Goal: Transaction & Acquisition: Purchase product/service

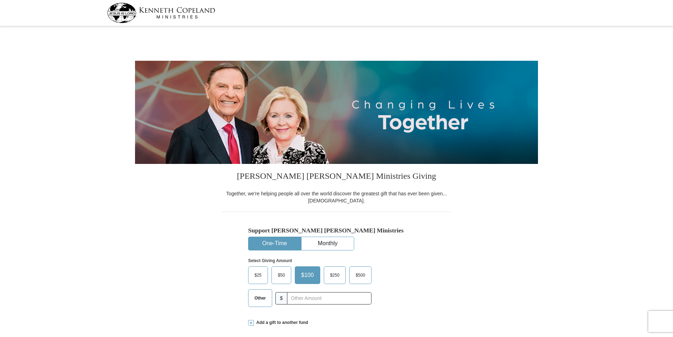
select select "[GEOGRAPHIC_DATA]"
click at [281, 274] on span "$50" at bounding box center [281, 275] width 14 height 11
click at [0, 0] on input "$50" at bounding box center [0, 0] width 0 height 0
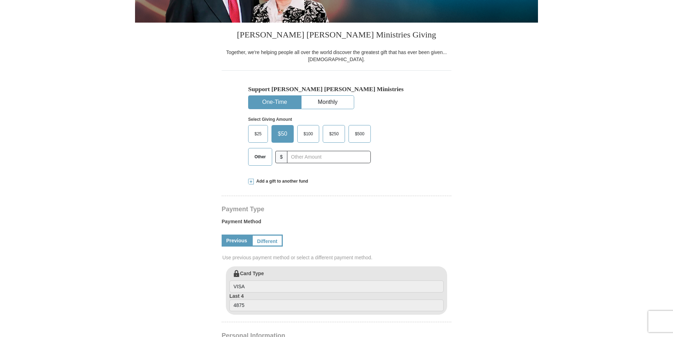
scroll to position [177, 0]
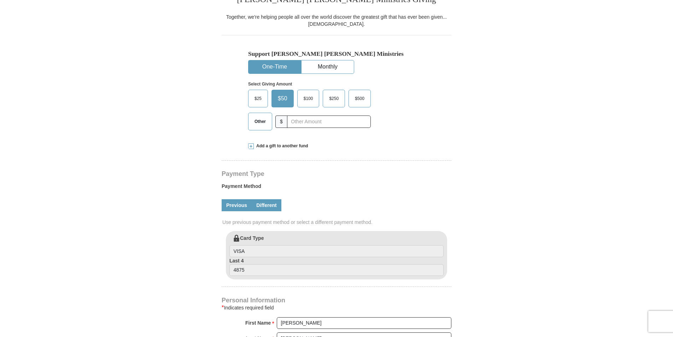
click at [270, 203] on link "Different" at bounding box center [267, 205] width 30 height 12
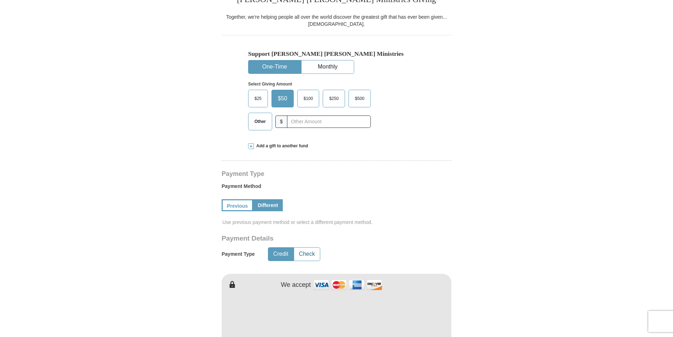
click at [306, 256] on button "Check" at bounding box center [307, 254] width 26 height 13
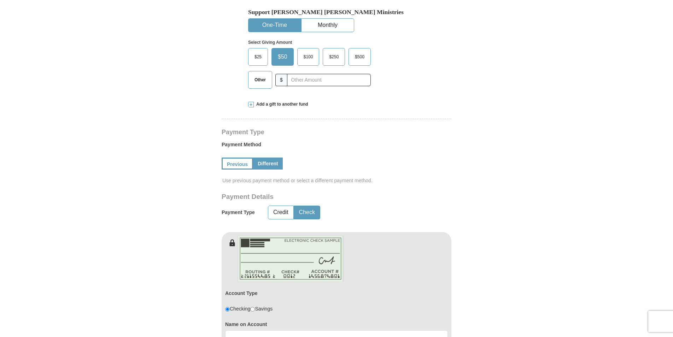
scroll to position [318, 0]
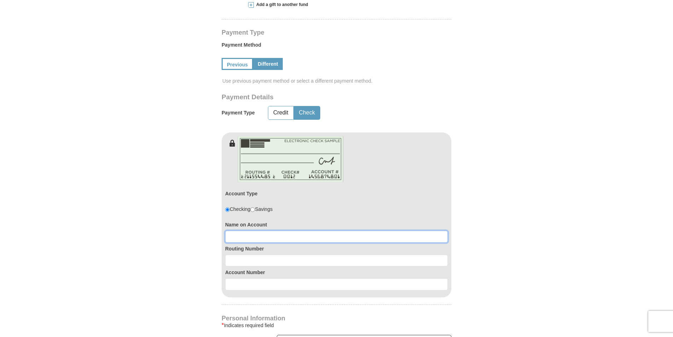
click at [281, 236] on input at bounding box center [336, 237] width 223 height 12
type input "[PERSON_NAME]"
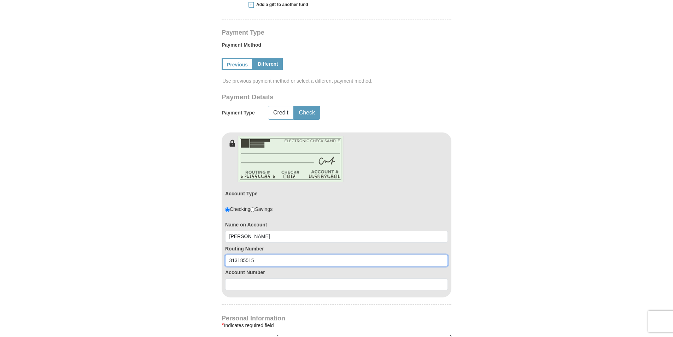
type input "313185515"
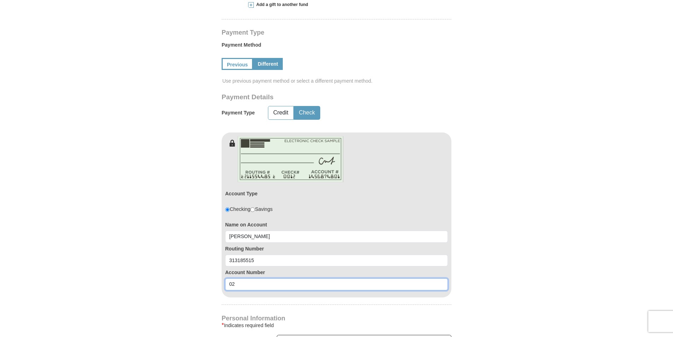
type input "0"
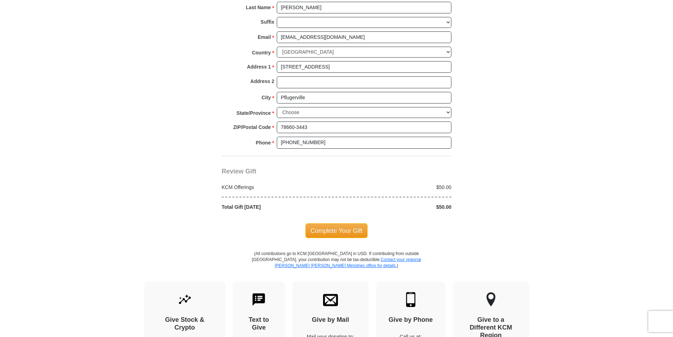
scroll to position [672, 0]
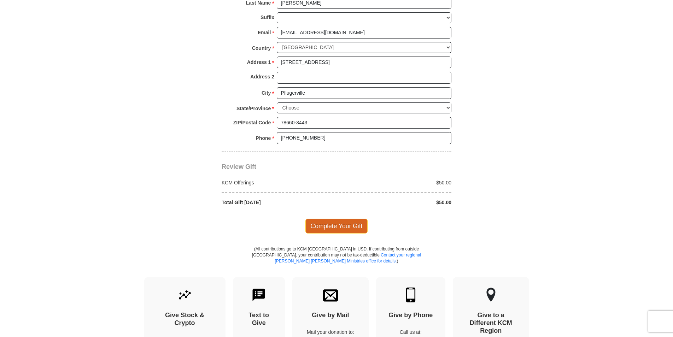
type input "20177697"
click at [330, 224] on span "Complete Your Gift" at bounding box center [336, 226] width 63 height 15
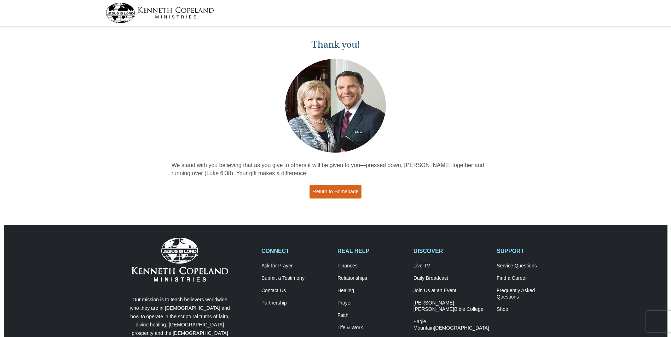
click at [330, 191] on link "Return to Homepage" at bounding box center [335, 192] width 52 height 14
